Goal: Navigation & Orientation: Understand site structure

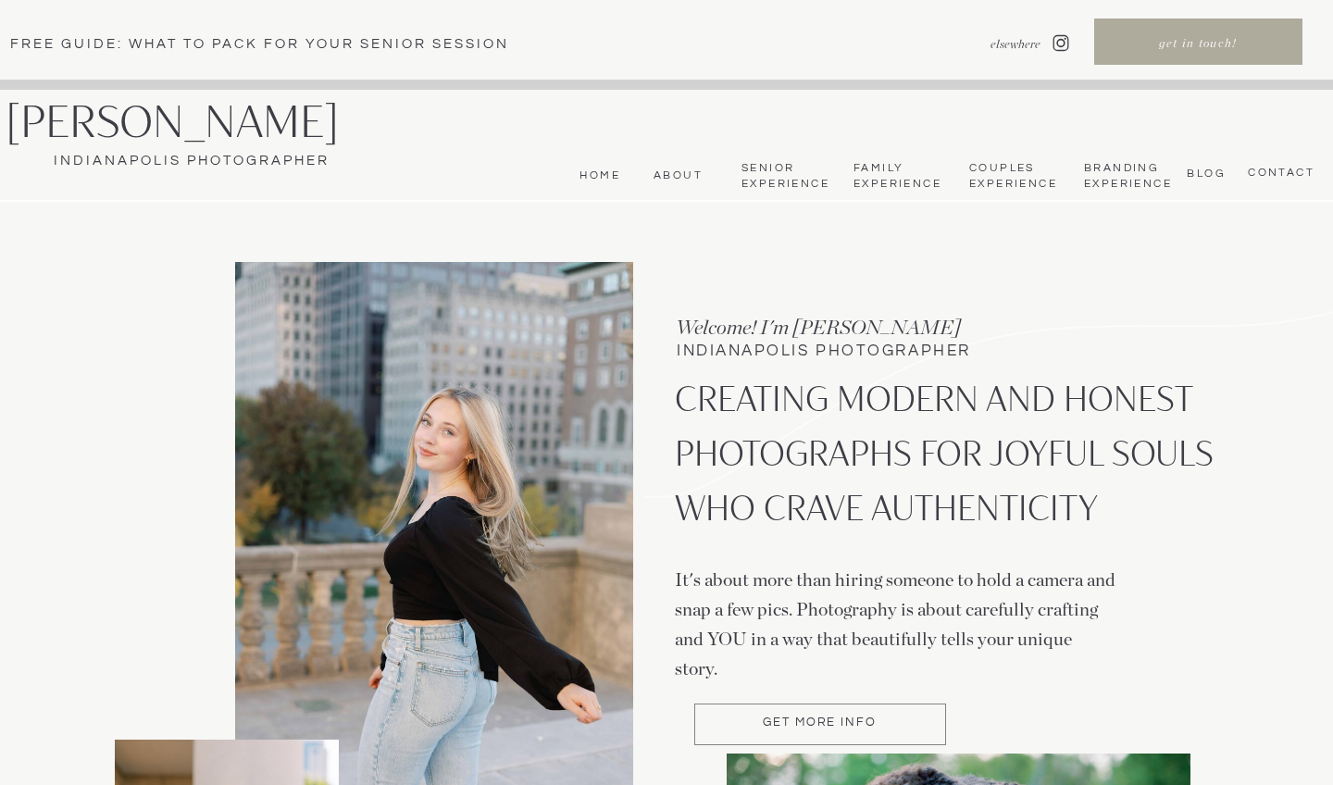
click at [594, 176] on nav "Home" at bounding box center [597, 175] width 45 height 15
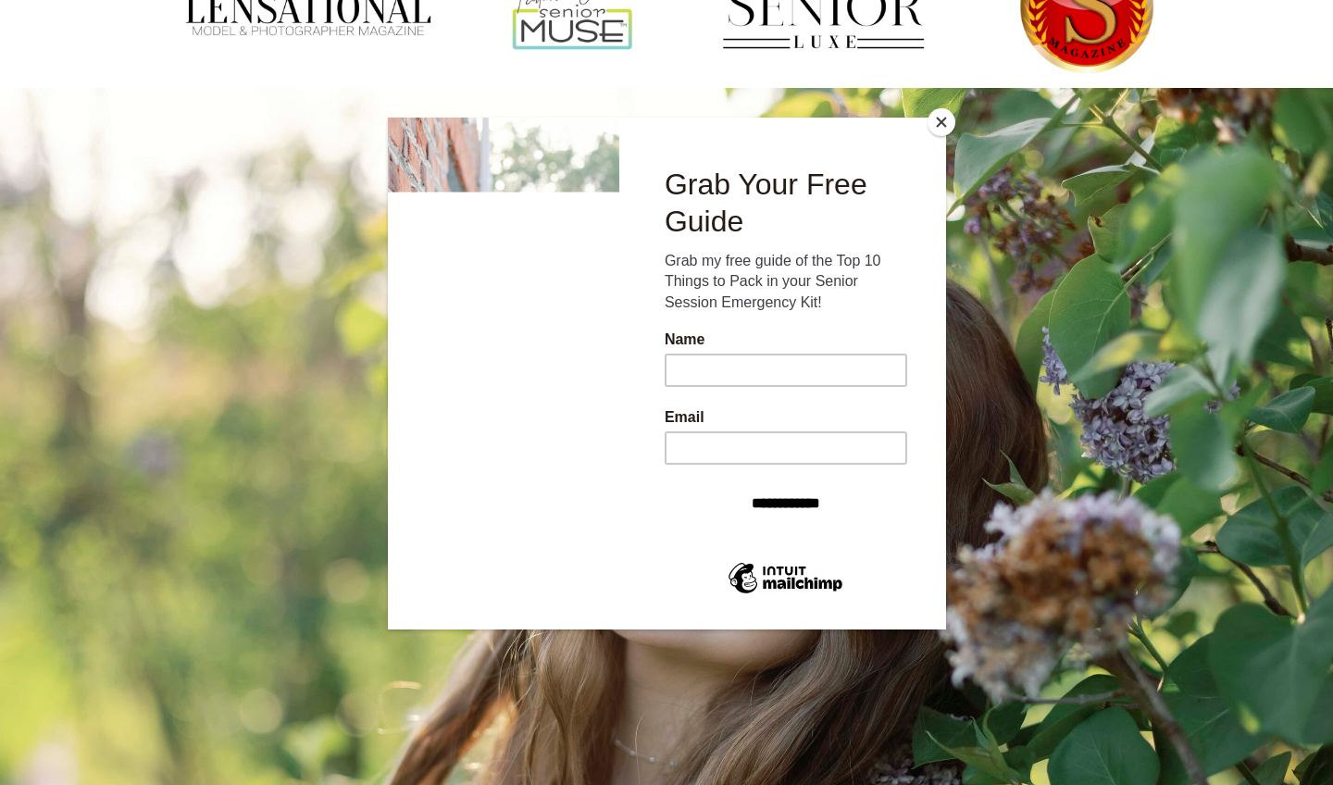
scroll to position [3781, 0]
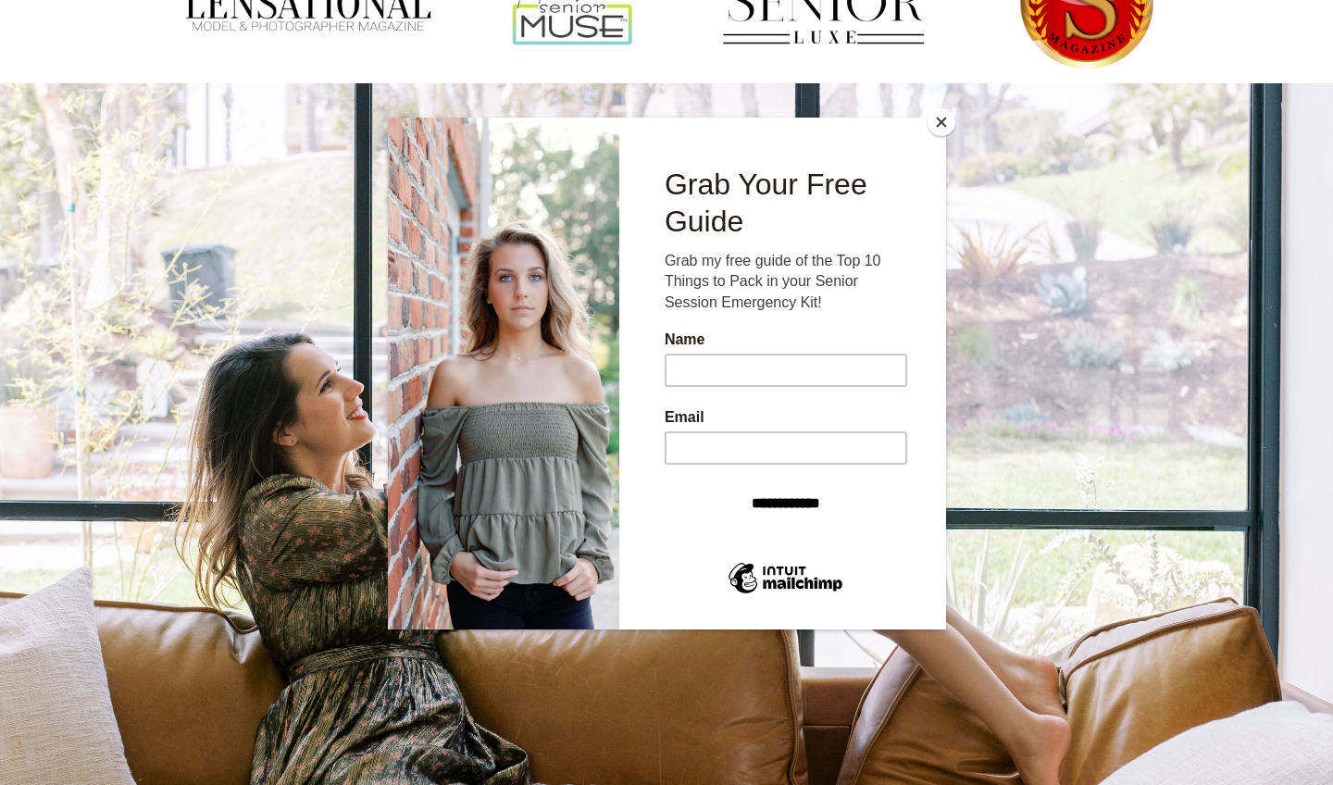
click at [939, 127] on button "Close" at bounding box center [942, 122] width 28 height 28
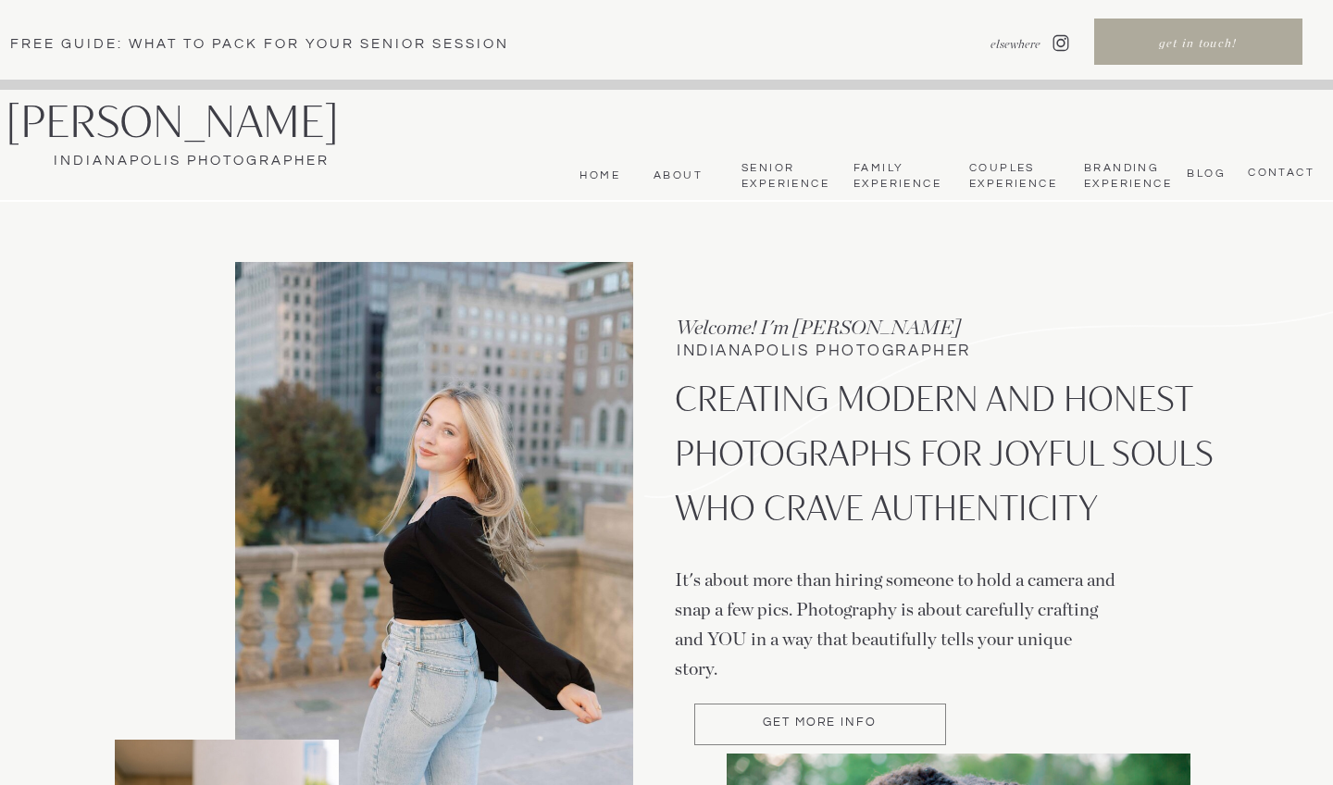
scroll to position [0, 0]
click at [674, 180] on nav "About" at bounding box center [675, 175] width 56 height 15
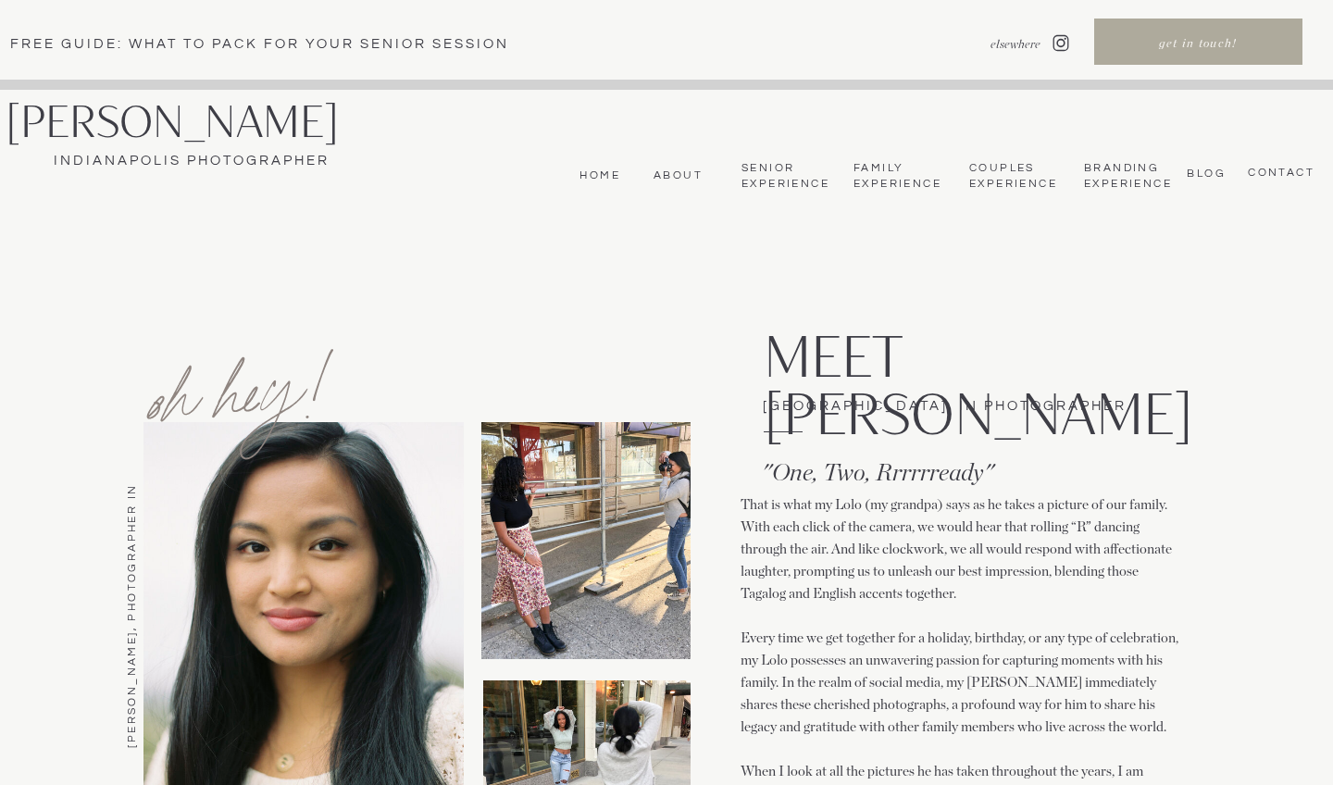
click at [778, 175] on nav "Senior Experience" at bounding box center [785, 176] width 86 height 31
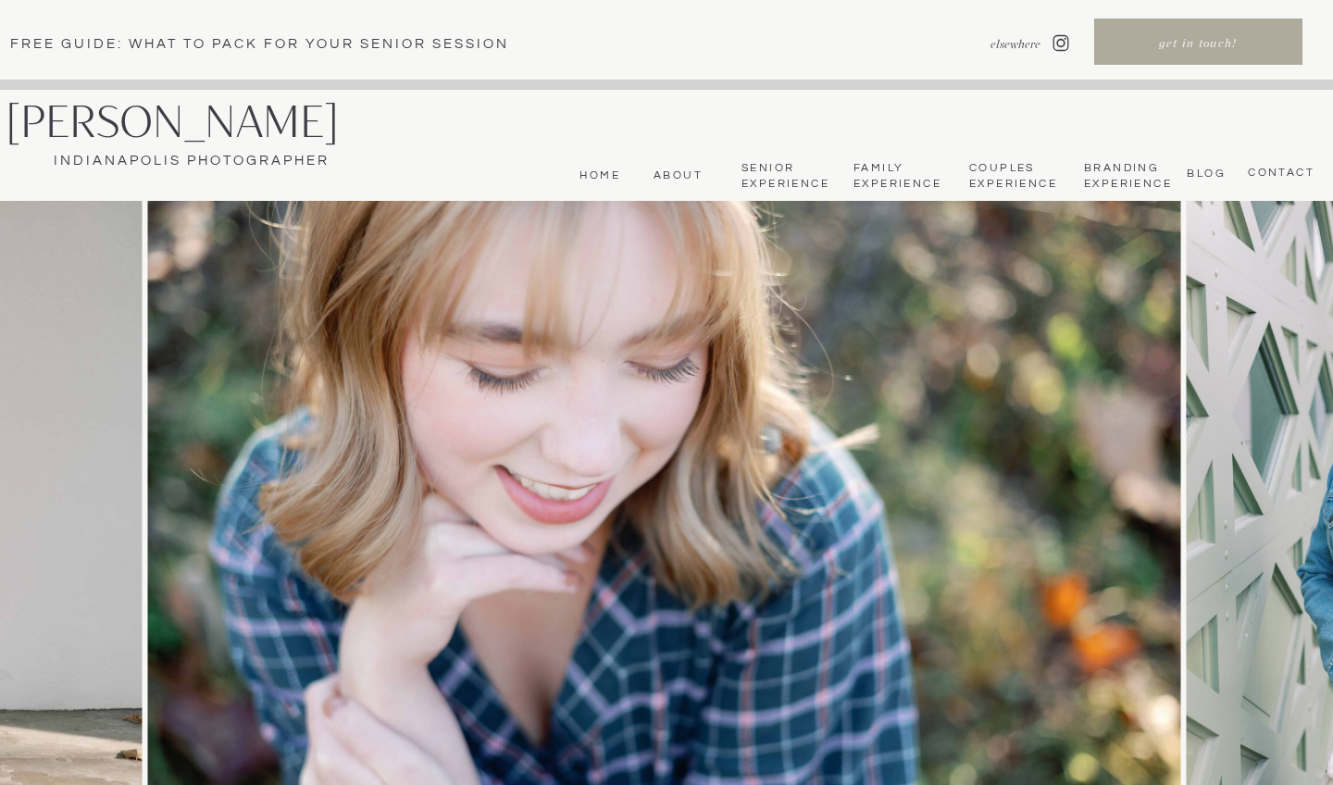
click at [894, 183] on nav "Family Experience" at bounding box center [897, 176] width 86 height 31
